Goal: Task Accomplishment & Management: Manage account settings

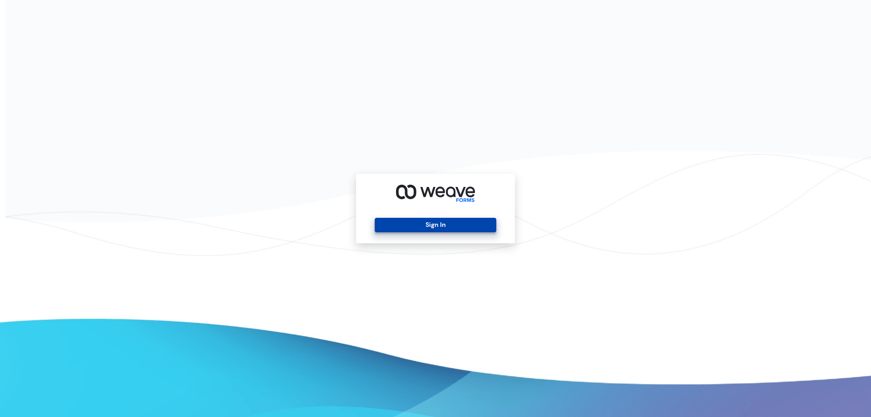
click at [413, 228] on button "Sign In" at bounding box center [435, 225] width 121 height 15
click at [413, 230] on button "Sign In" at bounding box center [435, 225] width 121 height 15
